Goal: Task Accomplishment & Management: Use online tool/utility

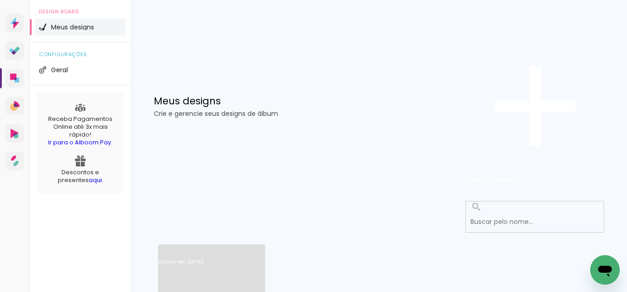
click at [203, 248] on link "Criado em [DATE]" at bounding box center [211, 274] width 107 height 52
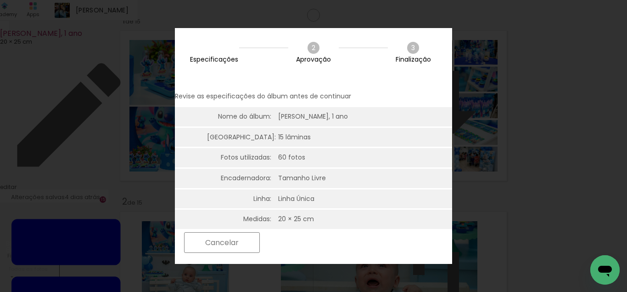
click at [260, 246] on paper-button "Cancelar" at bounding box center [222, 242] width 76 height 21
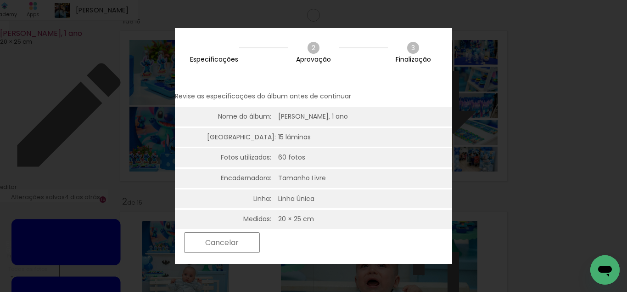
click at [0, 0] on slot "Próximo" at bounding box center [0, 0] width 0 height 0
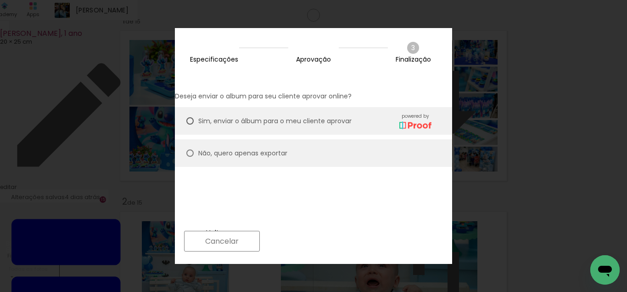
click at [266, 116] on span "Sim, enviar o álbum para o meu cliente aprovar" at bounding box center [274, 121] width 153 height 10
type paper-radio-button "on"
click at [420, 251] on div "Voltar Cancelar Próximo" at bounding box center [313, 247] width 277 height 39
click at [0, 0] on slot "Próximo" at bounding box center [0, 0] width 0 height 0
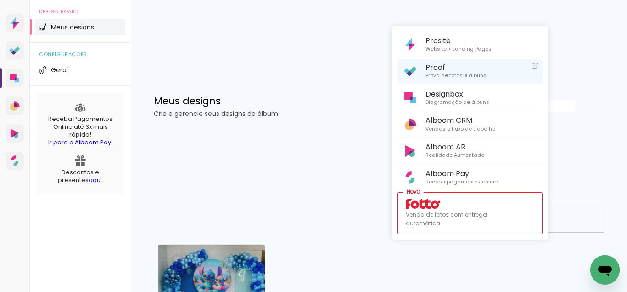
click at [477, 67] on span "Proof" at bounding box center [456, 67] width 61 height 9
